Goal: Transaction & Acquisition: Purchase product/service

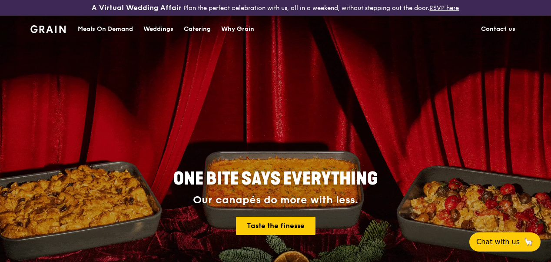
click at [200, 37] on div "Catering" at bounding box center [197, 29] width 27 height 26
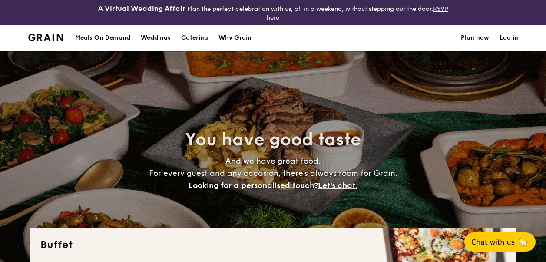
select select
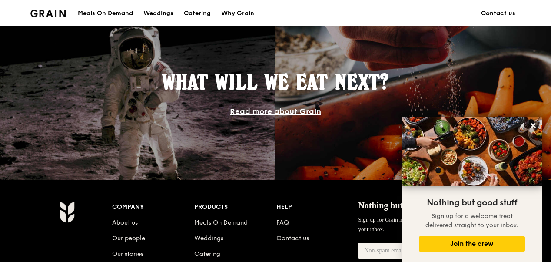
scroll to position [478, 0]
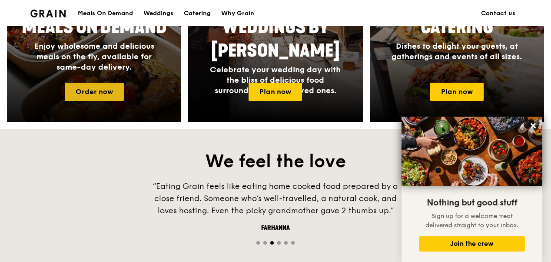
click at [92, 101] on link "Order now" at bounding box center [94, 92] width 59 height 18
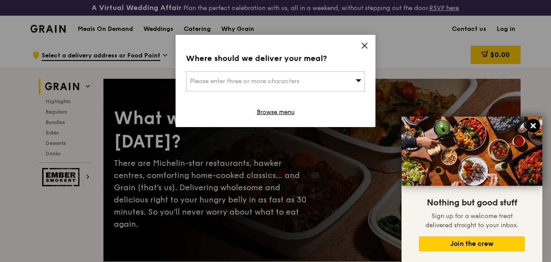
click at [537, 122] on button at bounding box center [533, 126] width 14 height 14
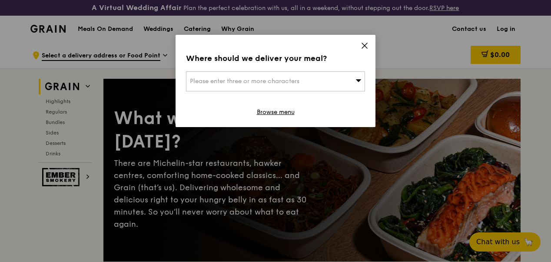
click at [363, 45] on icon at bounding box center [365, 46] width 8 height 8
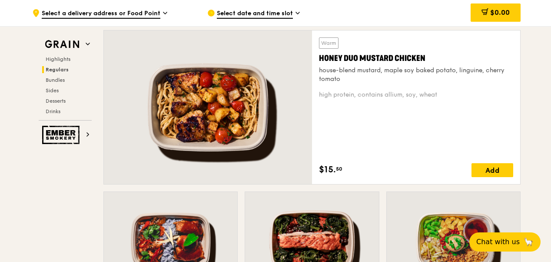
scroll to position [609, 0]
